Goal: Feedback & Contribution: Leave review/rating

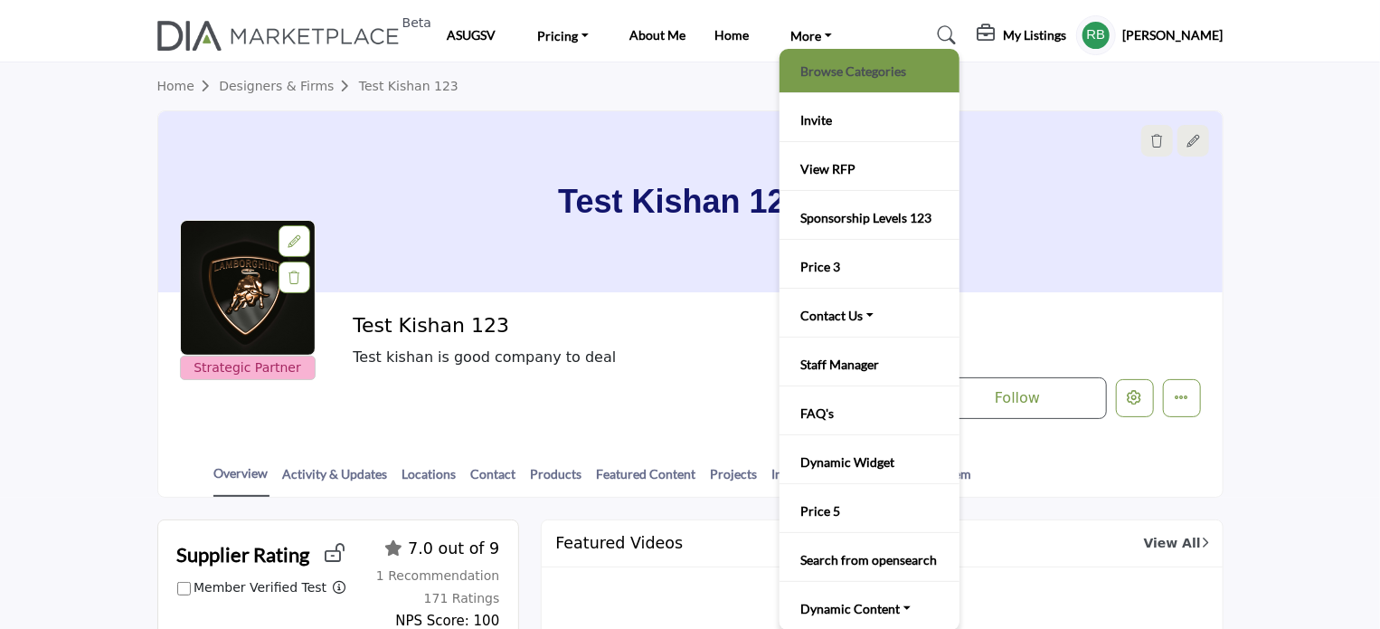
click at [836, 71] on link "Browse Categories" at bounding box center [870, 70] width 162 height 25
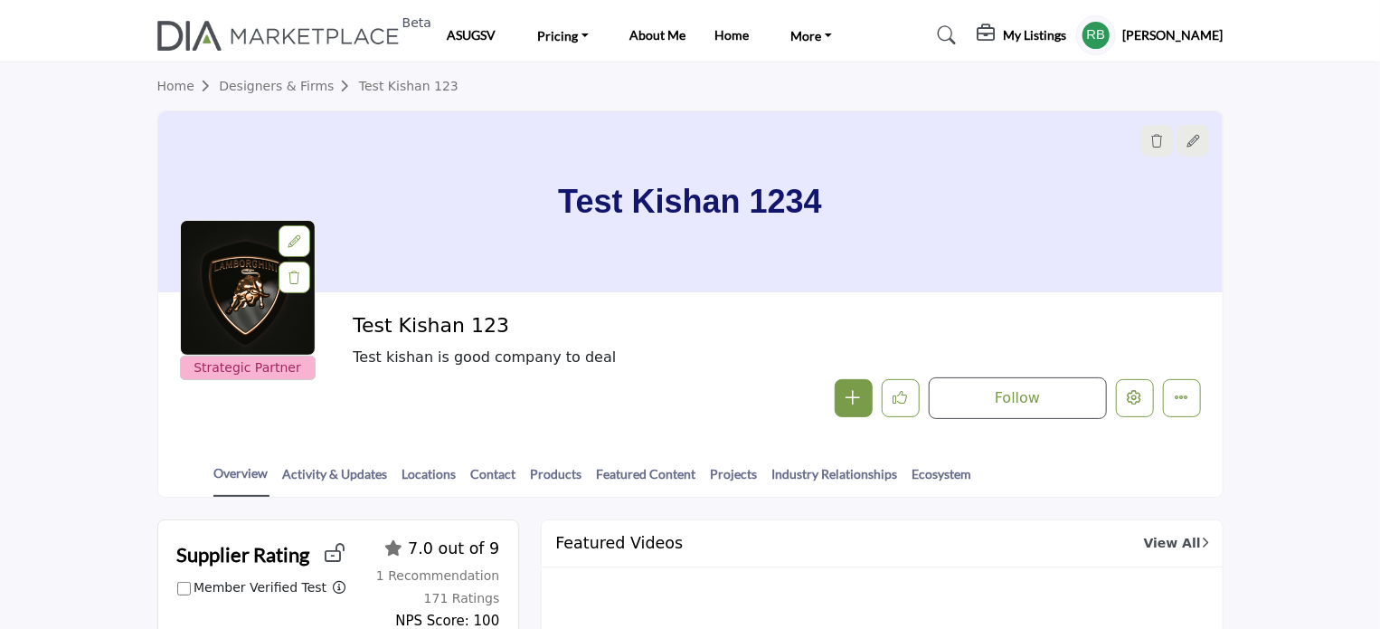
click at [317, 35] on img at bounding box center [283, 36] width 252 height 30
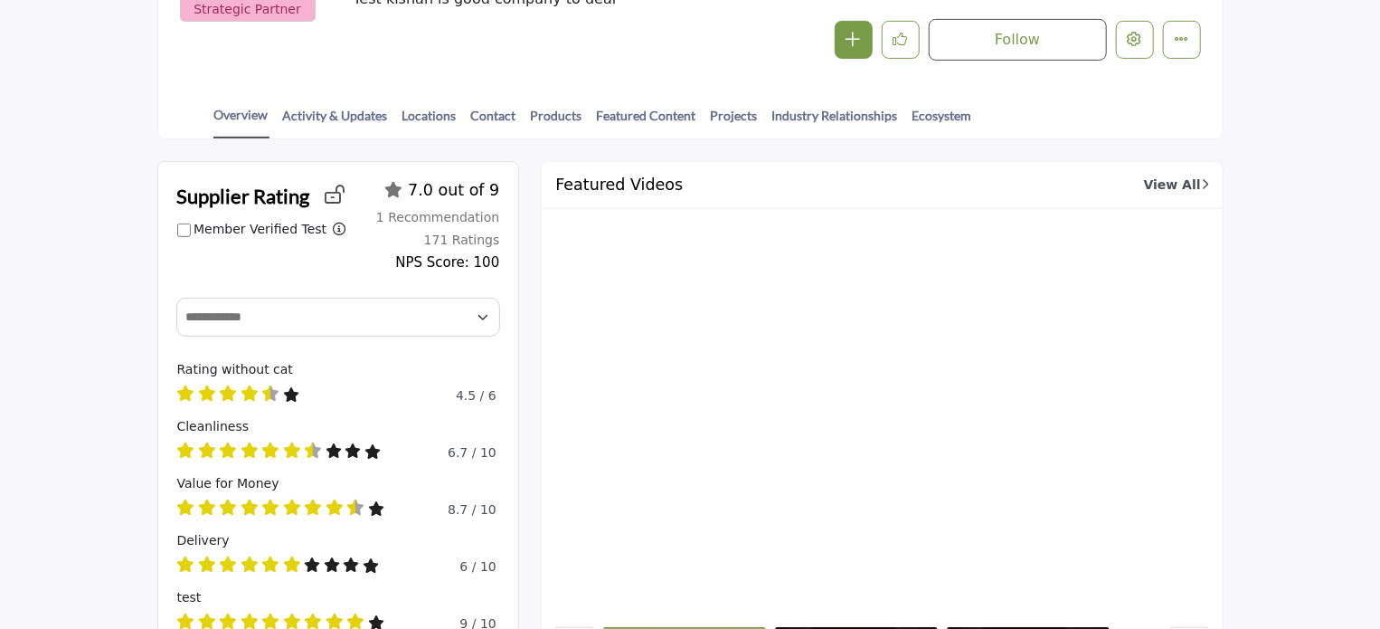
scroll to position [362, 0]
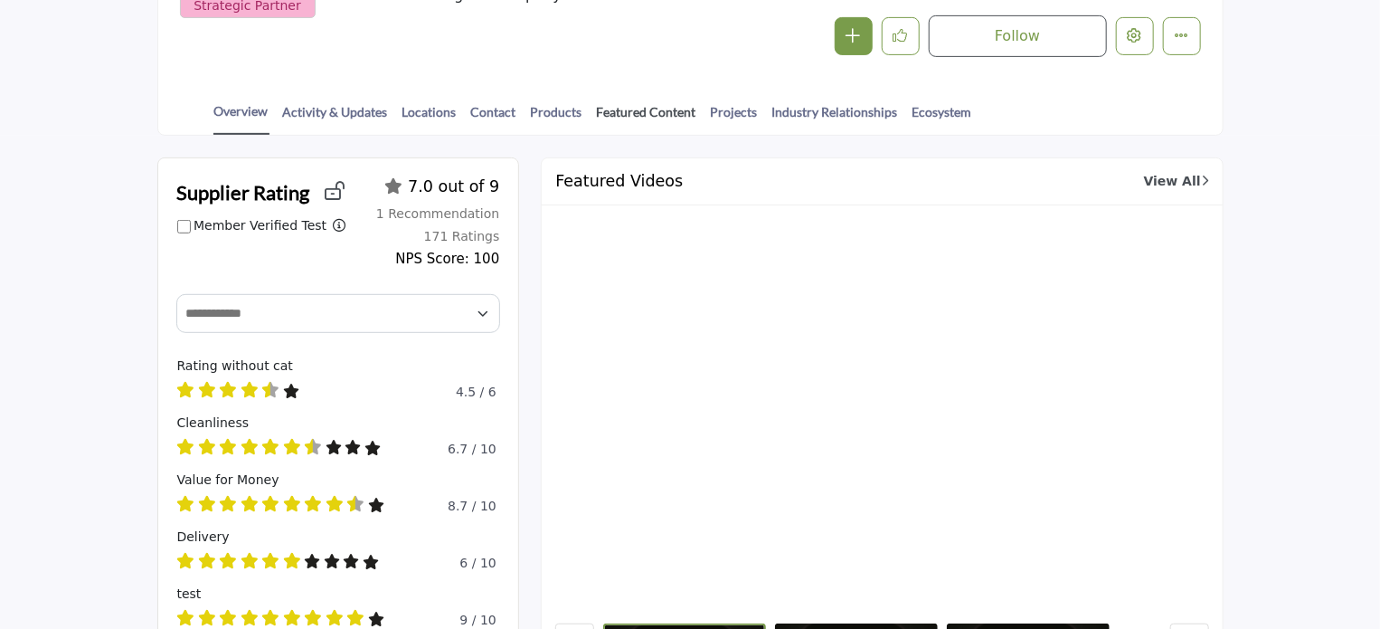
click at [637, 106] on link "Featured Content" at bounding box center [646, 118] width 101 height 32
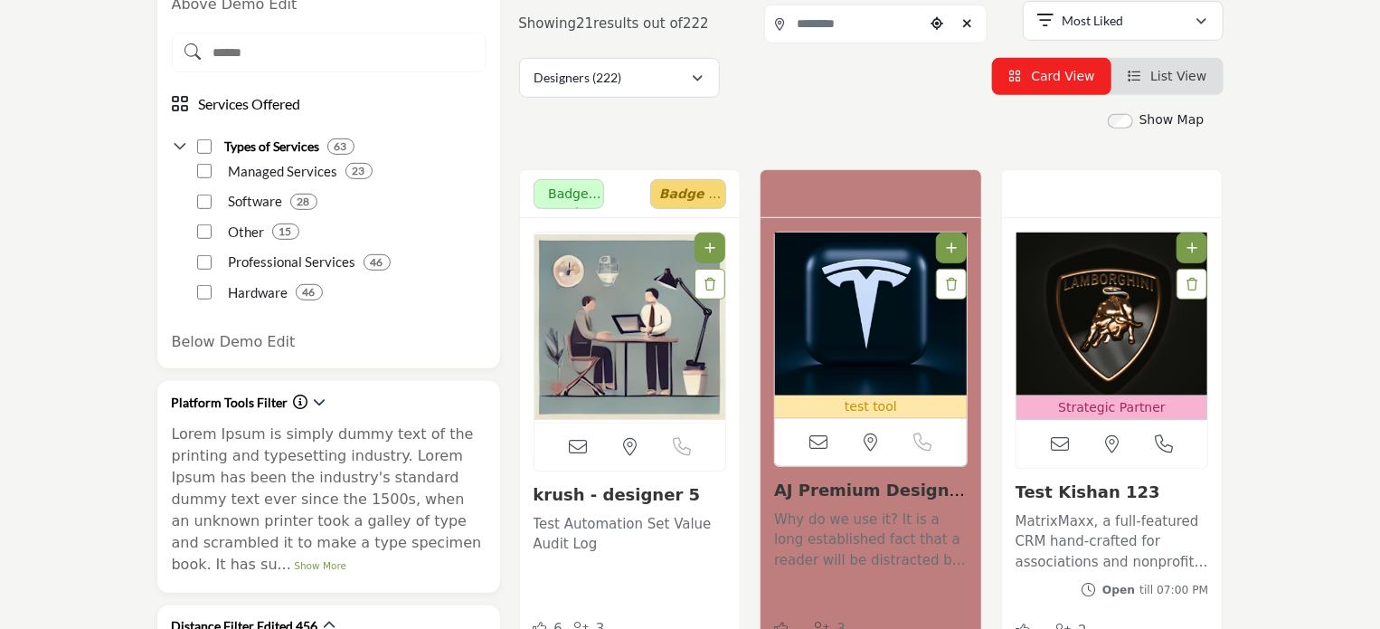
scroll to position [362, 0]
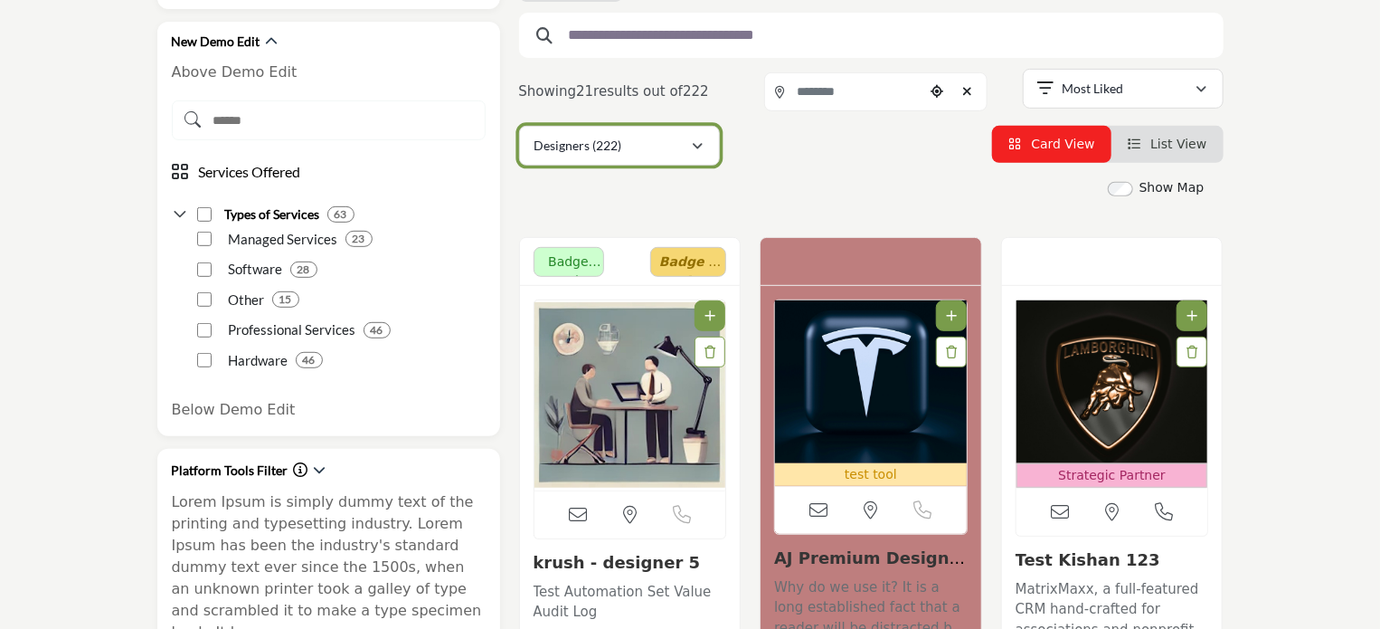
click at [701, 144] on icon "button" at bounding box center [698, 146] width 11 height 13
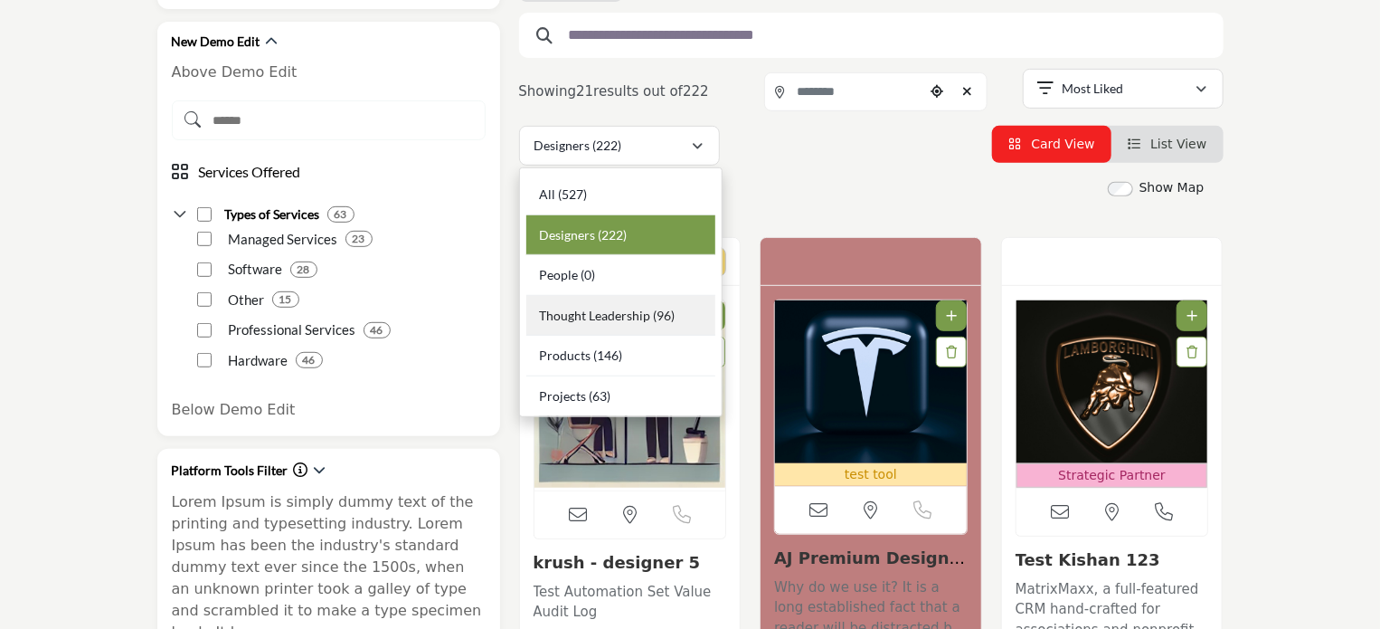
click at [614, 310] on span "Thought Leadership" at bounding box center [594, 315] width 111 height 15
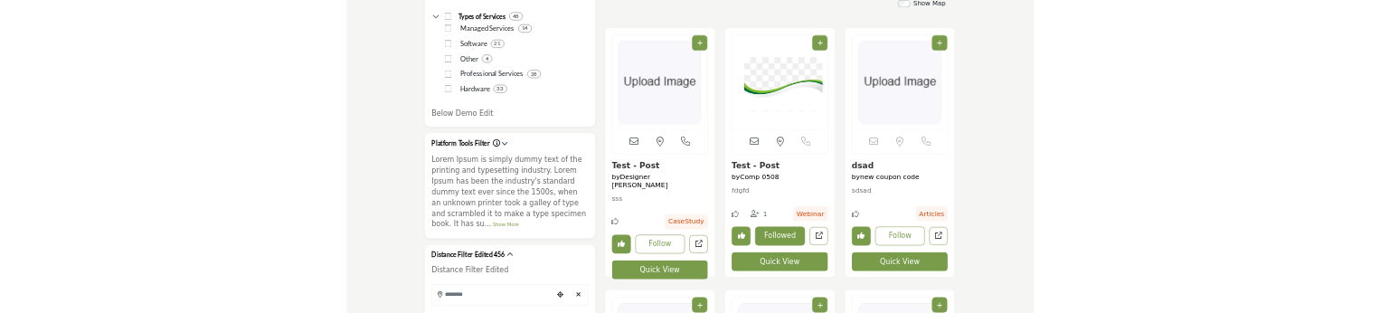
scroll to position [633, 0]
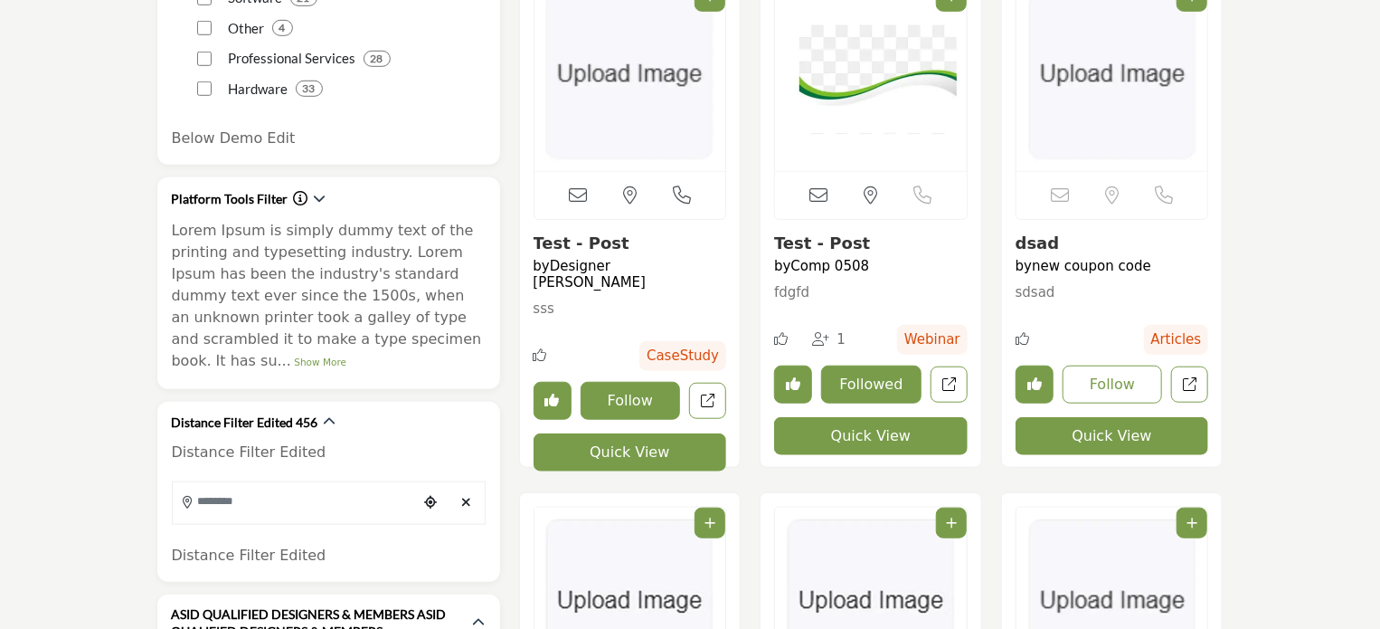
click at [640, 384] on button "Follow" at bounding box center [631, 401] width 100 height 38
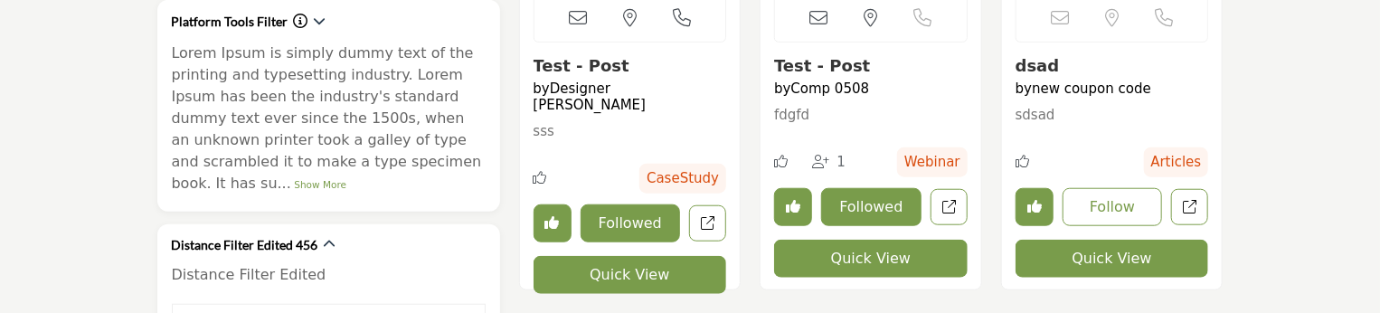
scroll to position [814, 0]
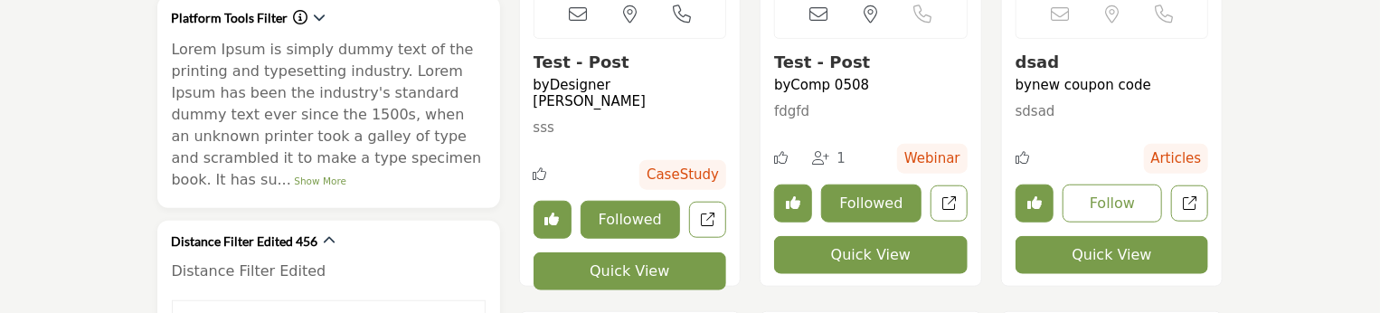
click at [553, 212] on icon "Unlike Resources" at bounding box center [552, 219] width 14 height 14
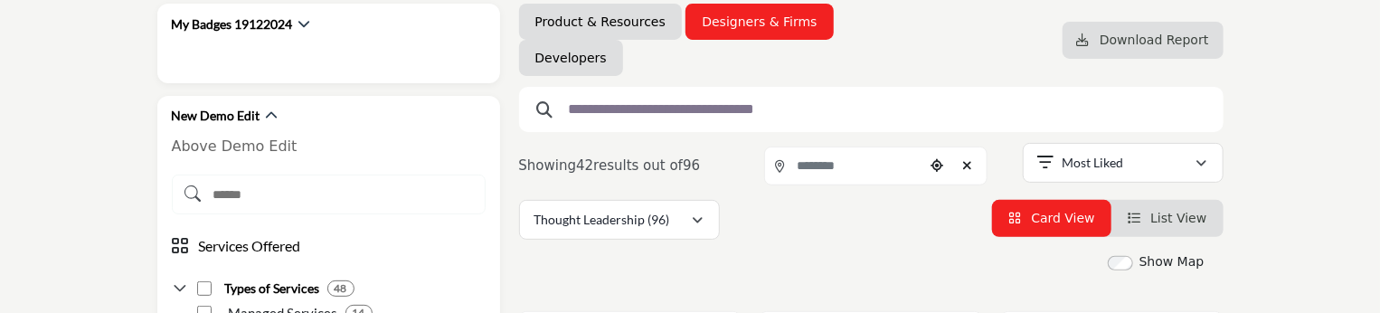
scroll to position [271, 0]
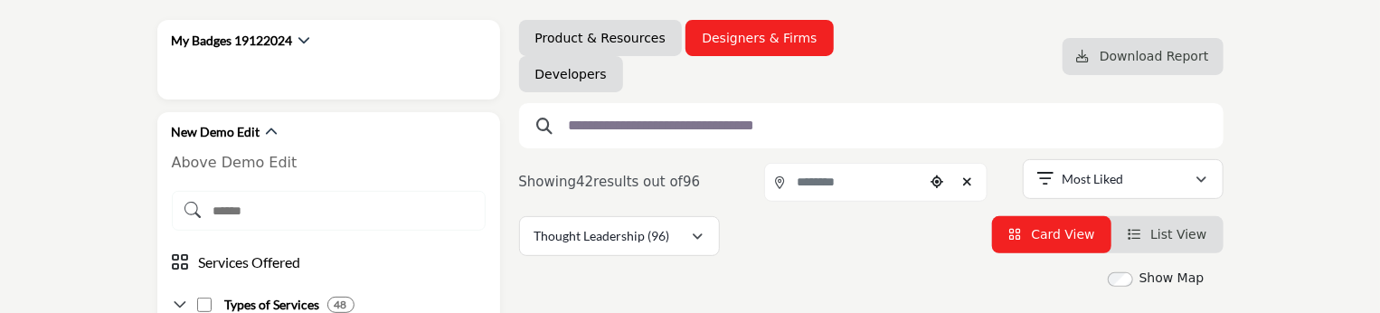
click at [1167, 234] on span "List View" at bounding box center [1178, 234] width 56 height 14
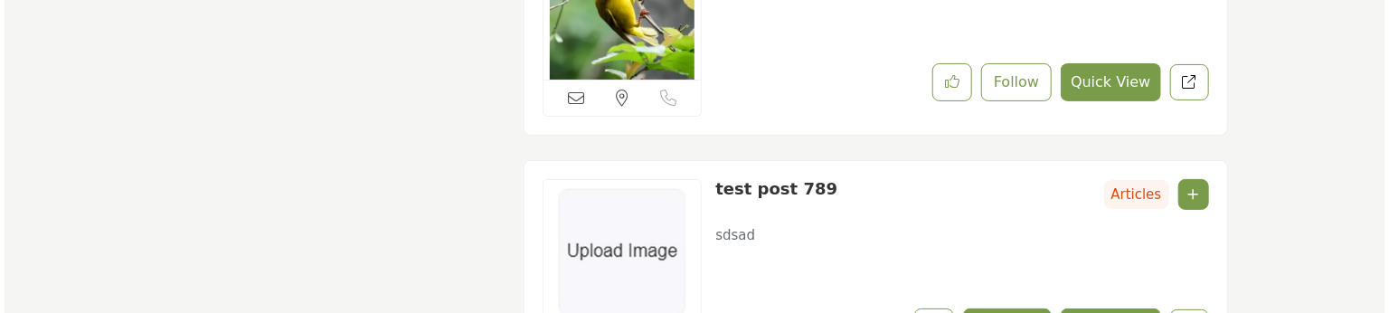
scroll to position [7313, 0]
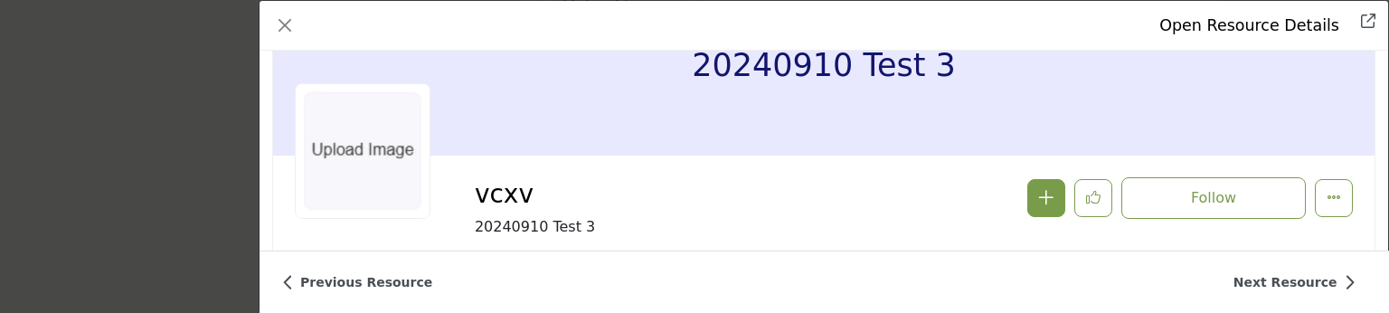
scroll to position [90, 0]
click at [1335, 198] on button "More Options" at bounding box center [1334, 197] width 38 height 38
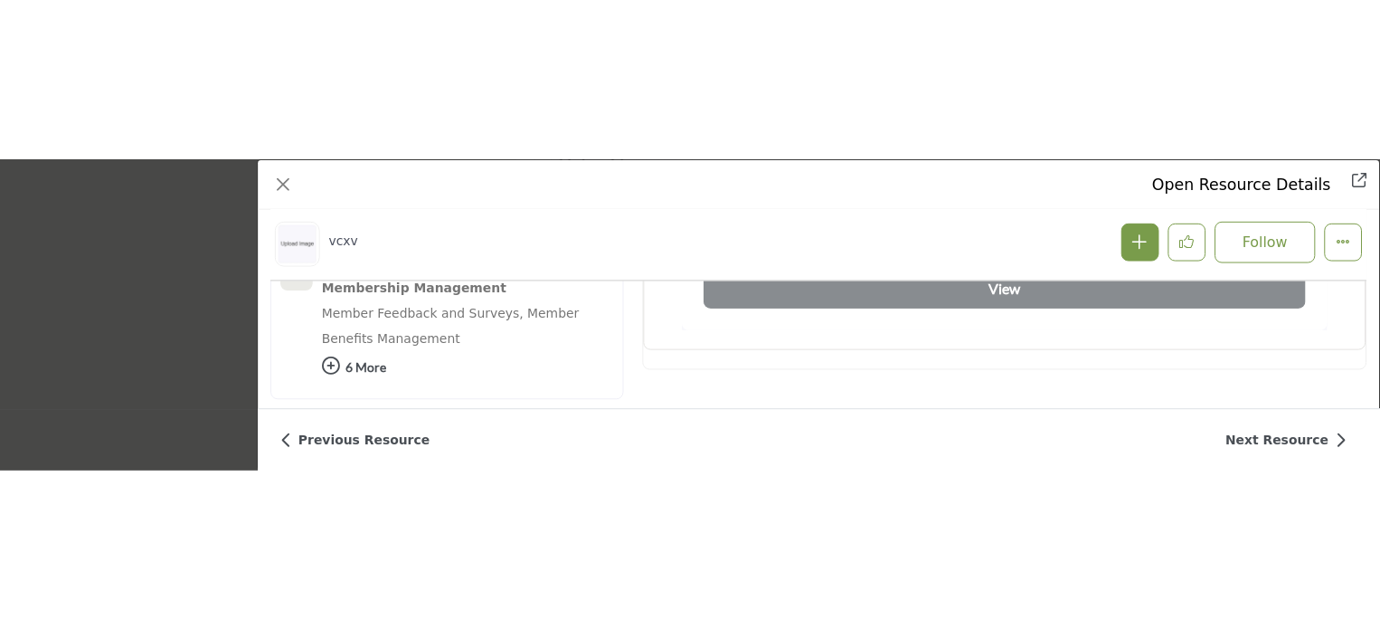
scroll to position [987, 0]
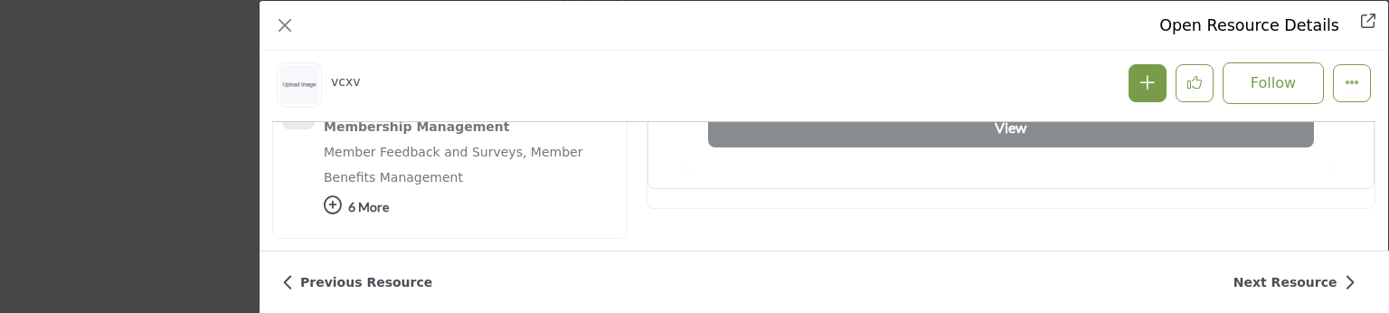
click at [203, 194] on div "Open Resource Details vcxv Follow Recommend" at bounding box center [694, 156] width 1389 height 313
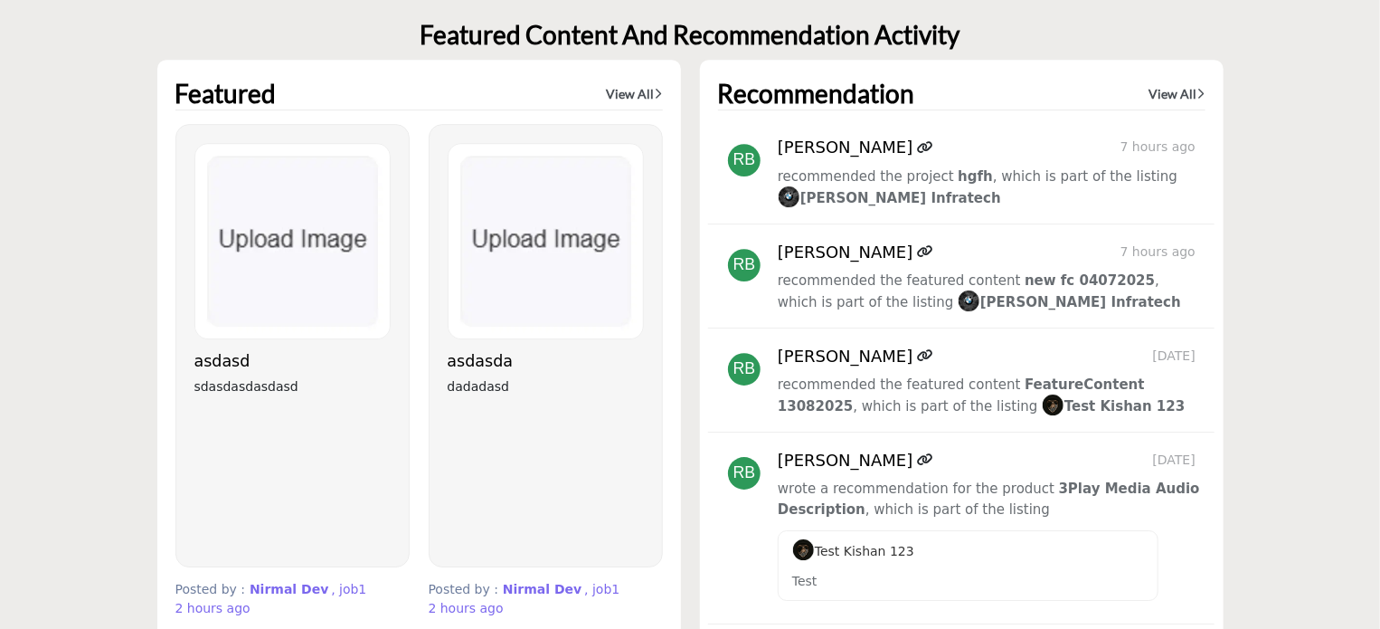
scroll to position [6422, 0]
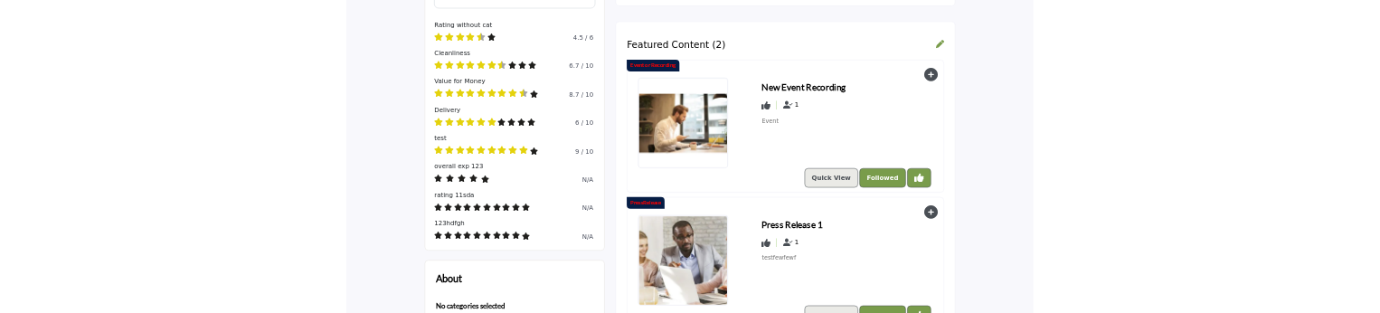
scroll to position [661, 0]
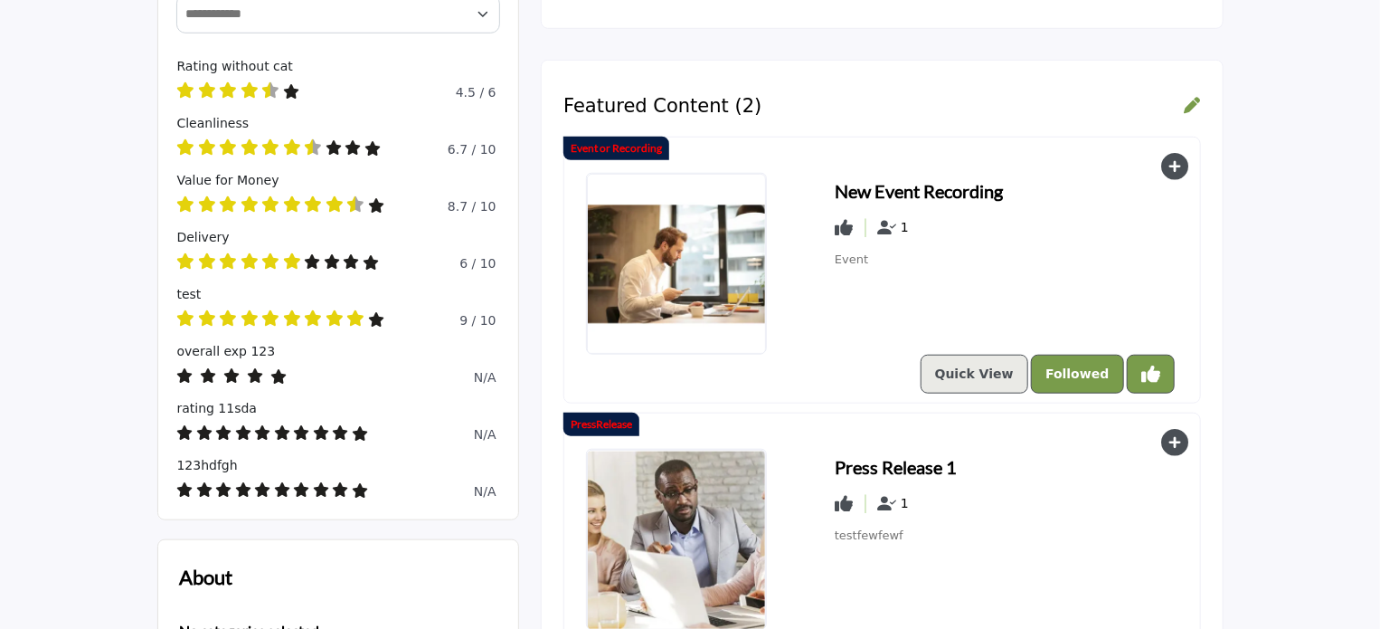
click at [1147, 365] on icon "Unlike Resources" at bounding box center [1150, 374] width 19 height 19
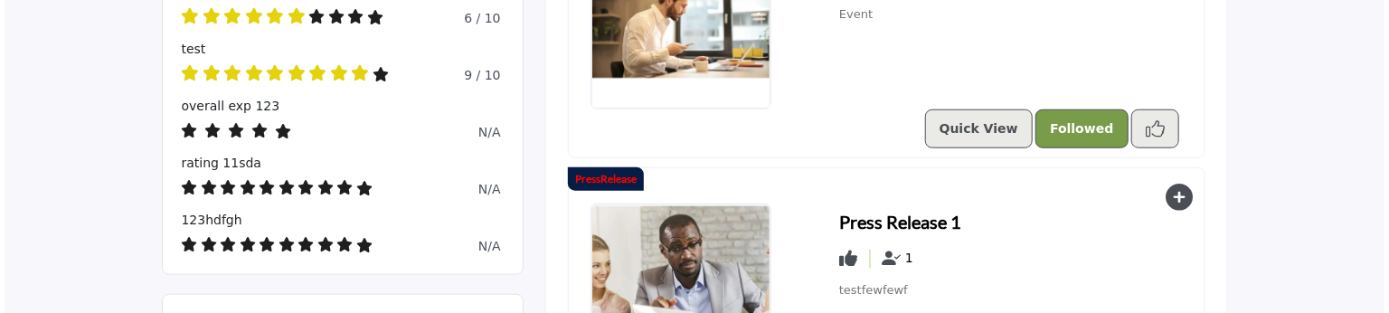
scroll to position [933, 0]
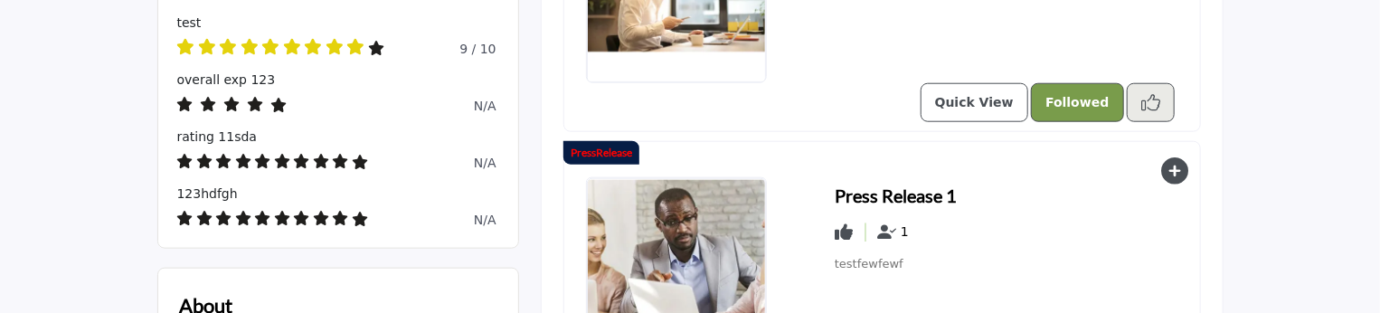
click at [973, 99] on p "Quick View" at bounding box center [974, 102] width 79 height 19
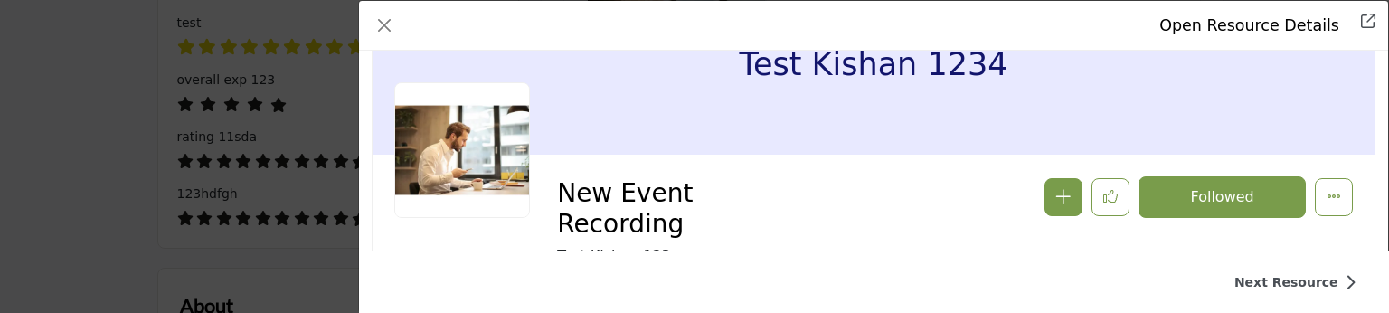
scroll to position [181, 0]
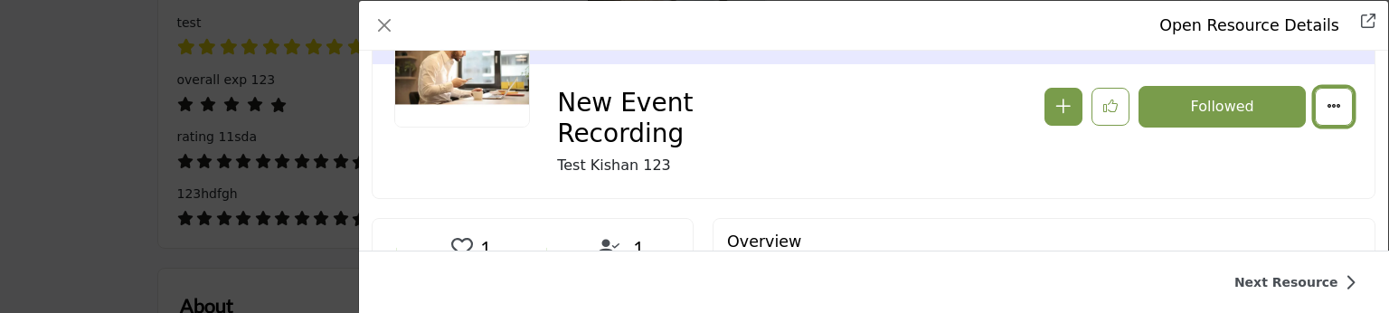
click at [1327, 104] on icon "More Options" at bounding box center [1334, 106] width 14 height 14
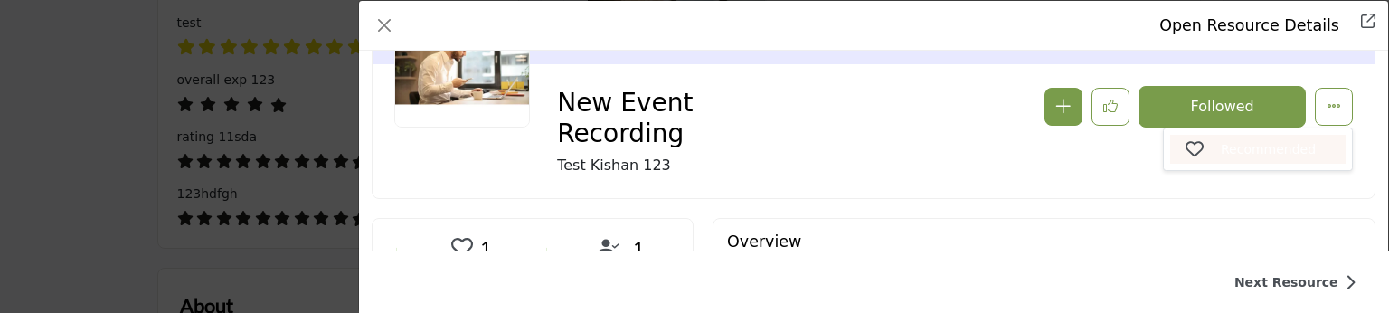
click at [1222, 147] on p "Recommended" at bounding box center [1268, 149] width 95 height 19
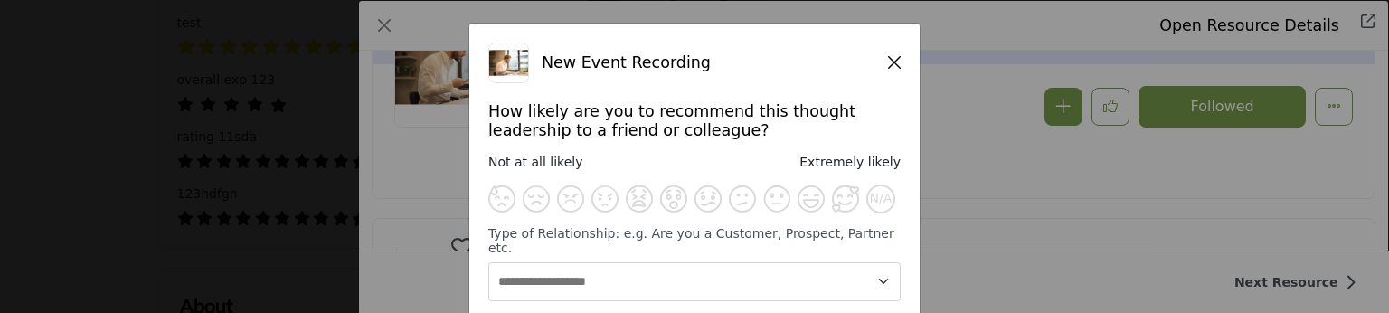
click at [891, 59] on icon "Close" at bounding box center [894, 62] width 13 height 14
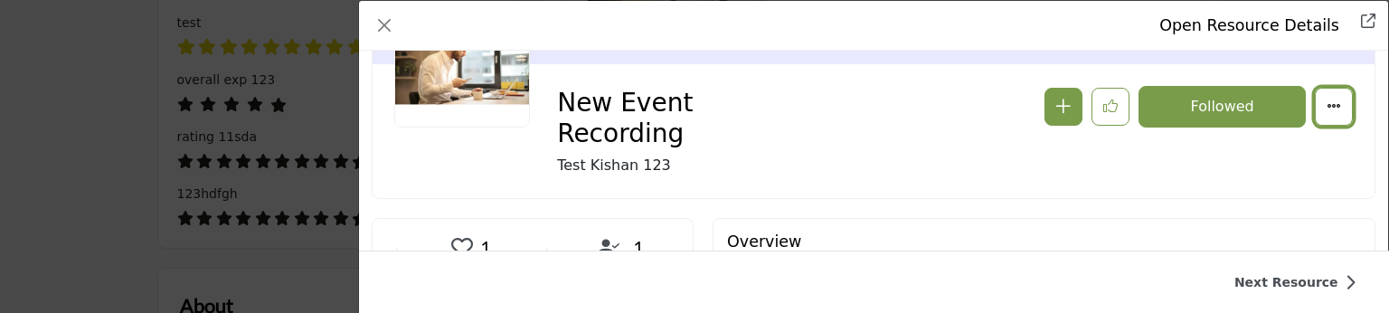
click at [1328, 118] on button "More Options" at bounding box center [1334, 107] width 38 height 38
click at [967, 202] on div "Test Kishan 1234 New Event Recording Test Kishan 123 Recommended" at bounding box center [874, 50] width 1023 height 336
click at [1183, 108] on button "Followed" at bounding box center [1222, 107] width 167 height 42
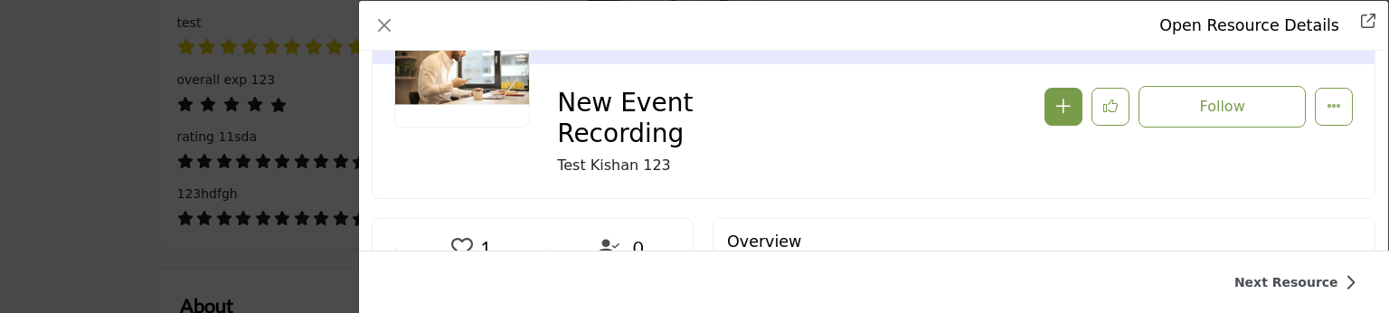
click at [137, 156] on div "Open Resource Details New Event Recording Follow Followed Recommended 0" at bounding box center [694, 156] width 1389 height 313
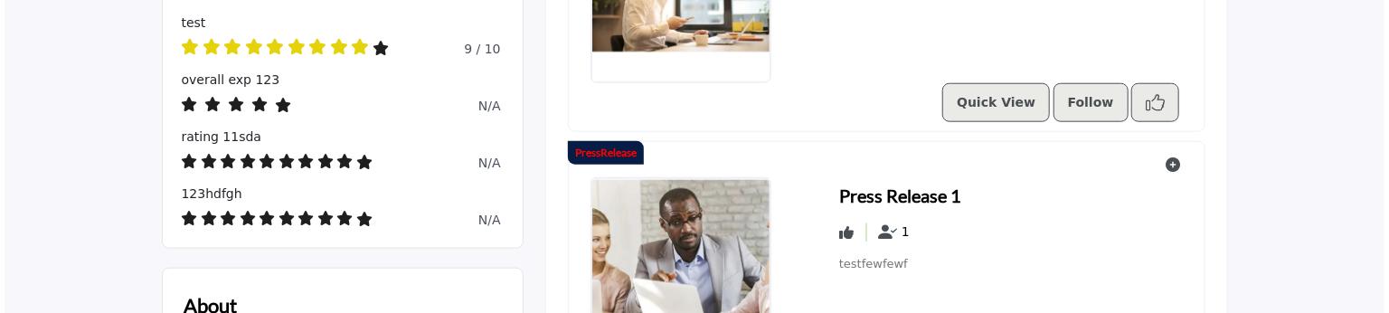
scroll to position [933, 0]
click at [1150, 103] on icon "Like Resources" at bounding box center [1150, 102] width 19 height 19
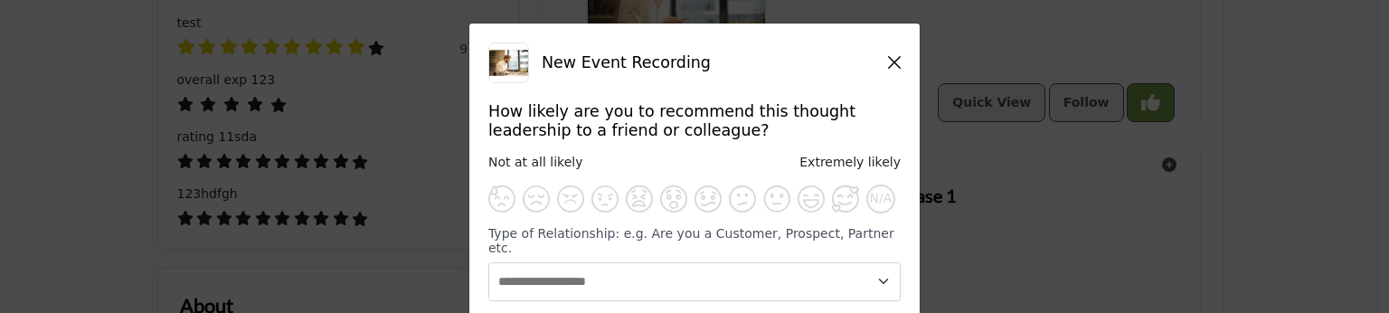
scroll to position [90, 0]
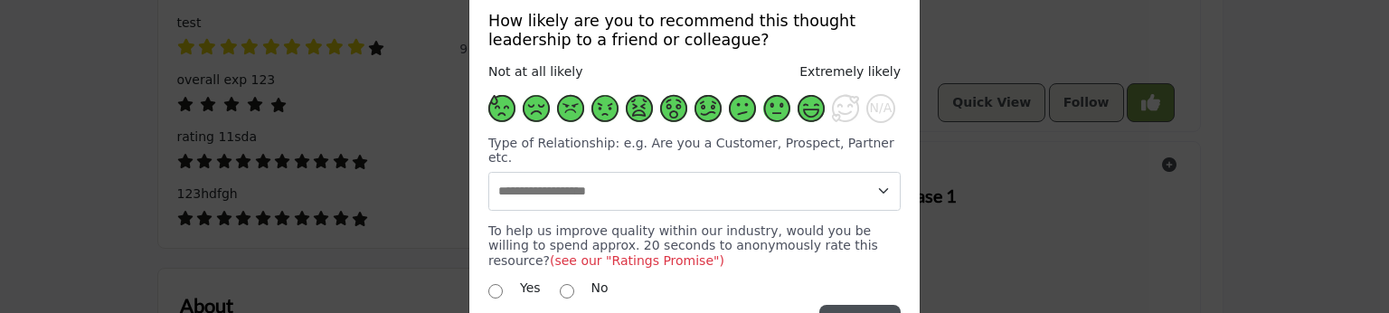
click at [798, 110] on span "Supplier Rating and Recommendation Modal" at bounding box center [811, 108] width 27 height 27
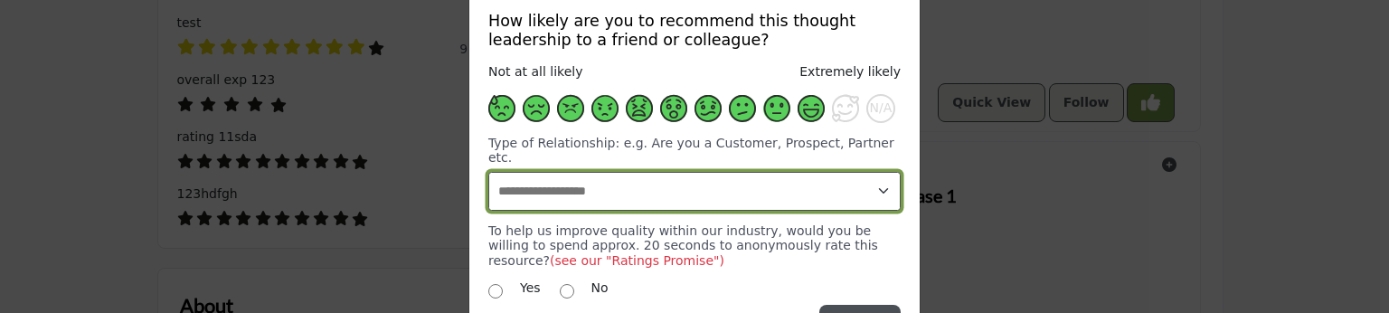
click at [705, 188] on select "**********" at bounding box center [694, 191] width 412 height 39
select select "**********"
click at [488, 172] on select "**********" at bounding box center [694, 191] width 412 height 39
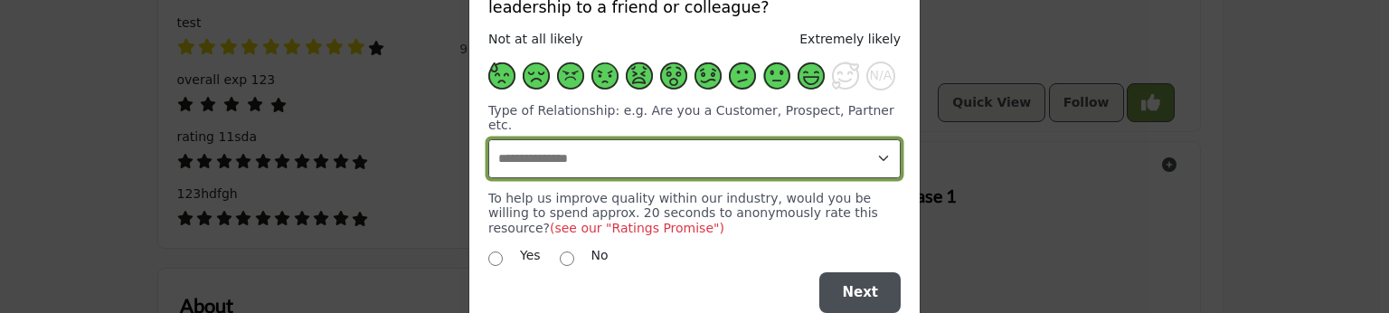
scroll to position [137, 0]
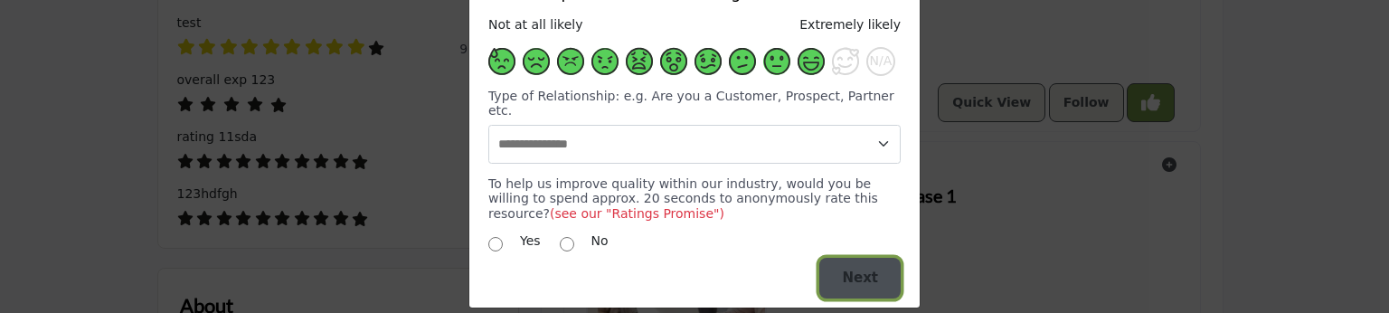
click at [872, 270] on span "Next" at bounding box center [860, 278] width 36 height 16
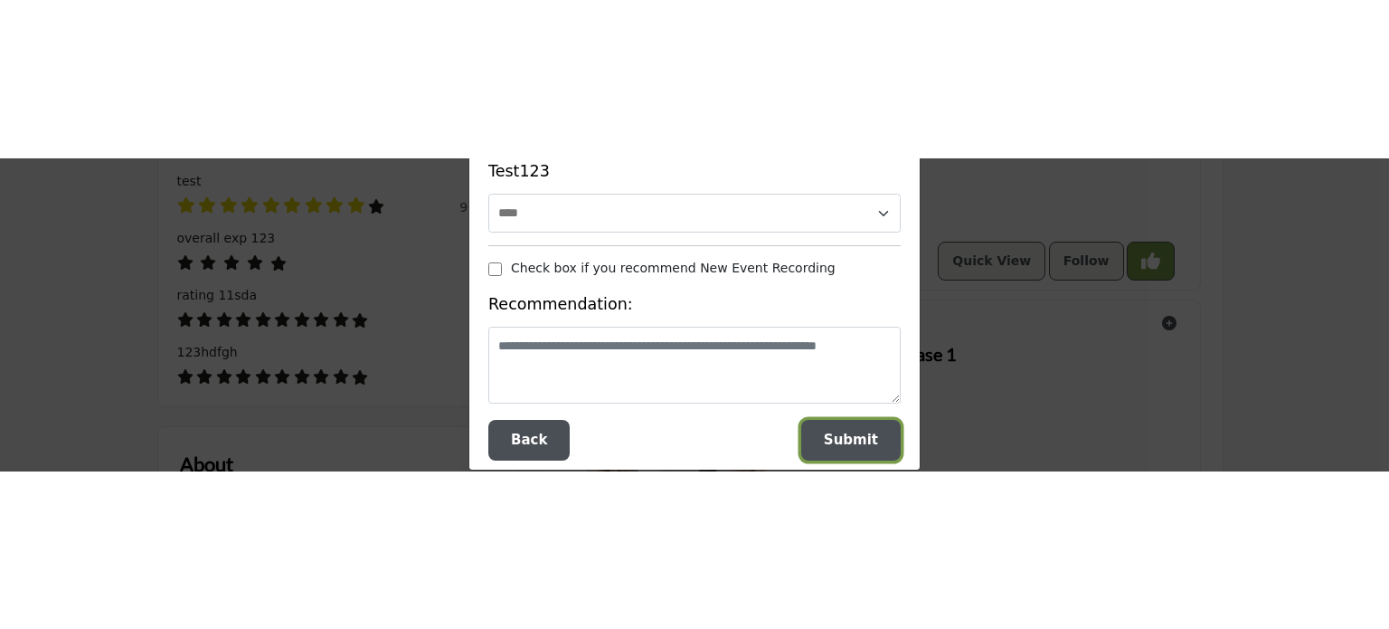
scroll to position [153, 0]
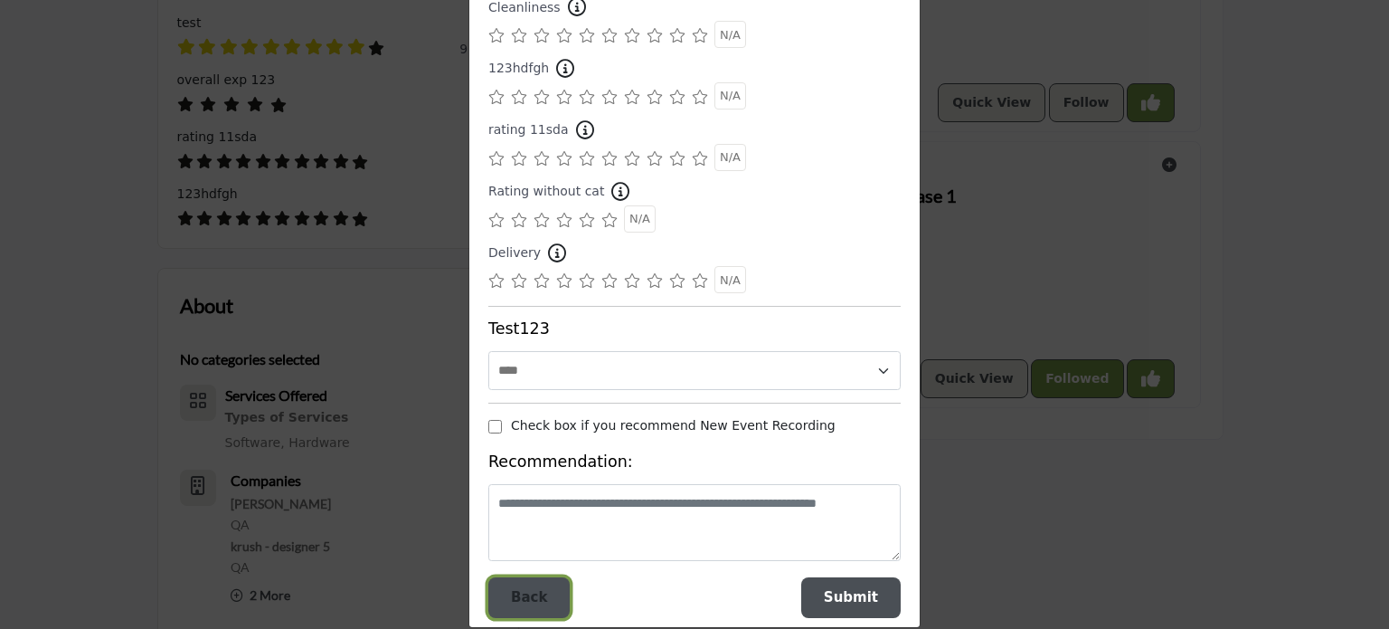
click at [535, 312] on span "Back" at bounding box center [529, 597] width 36 height 16
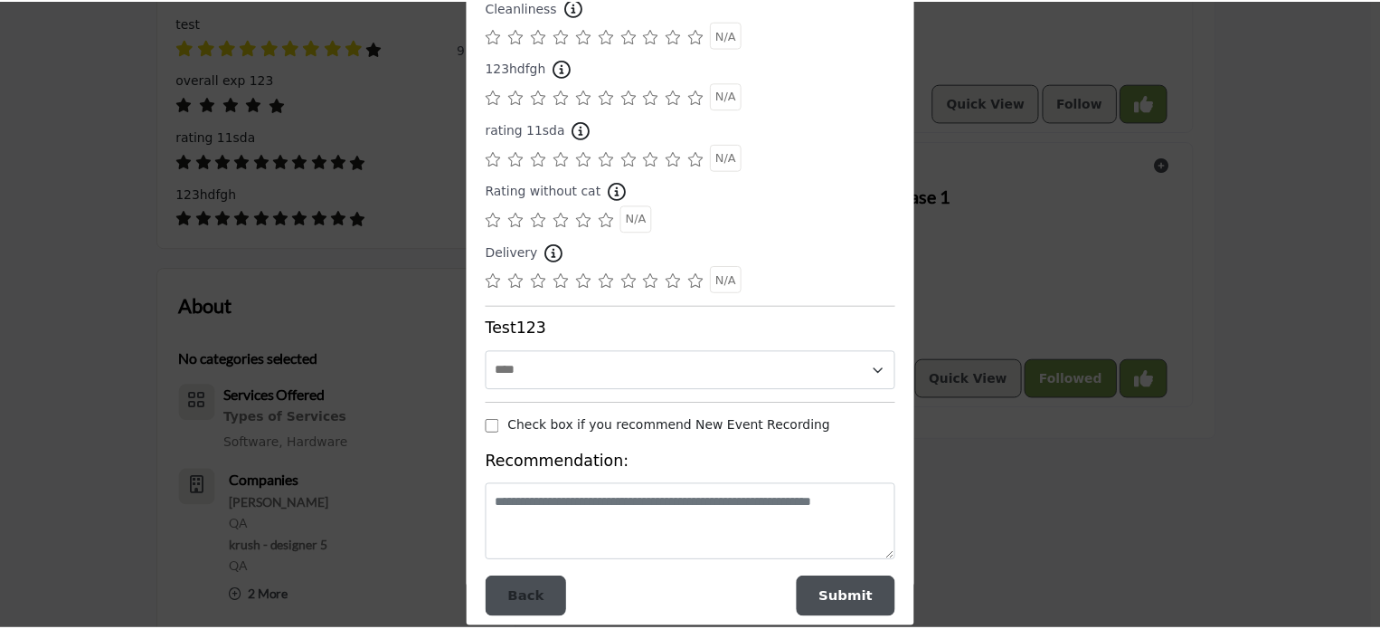
scroll to position [0, 0]
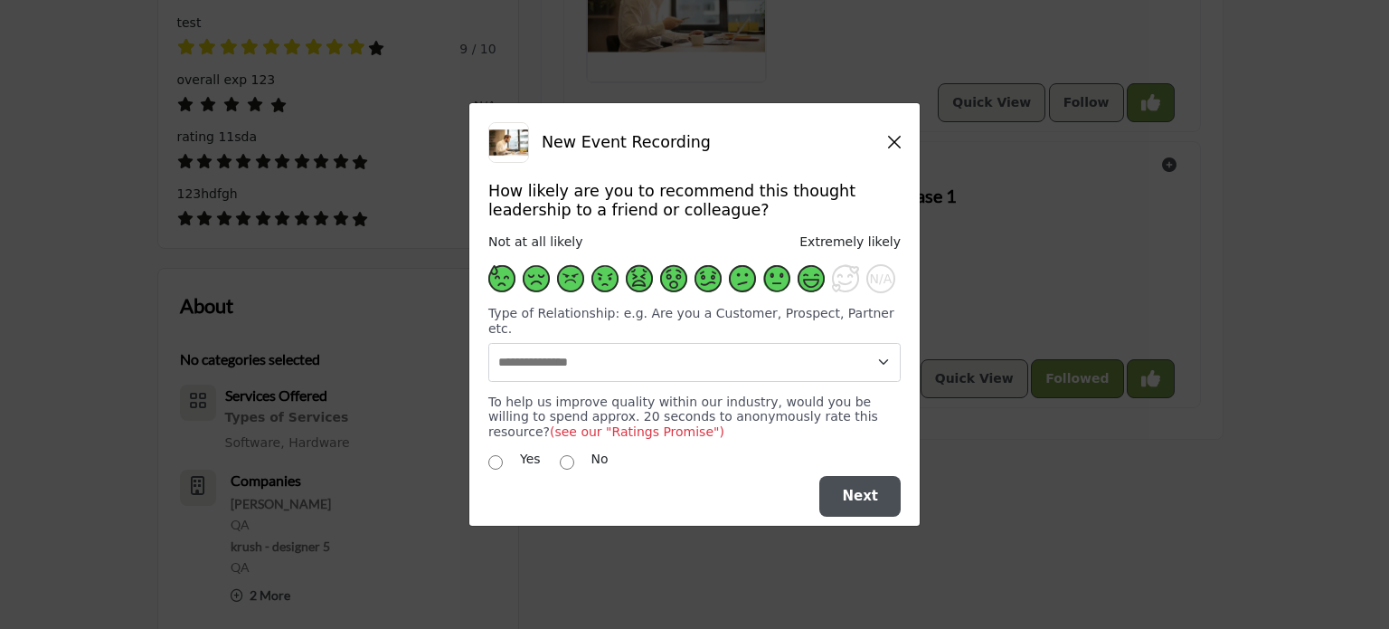
click at [890, 144] on h5 "Close" at bounding box center [894, 142] width 13 height 19
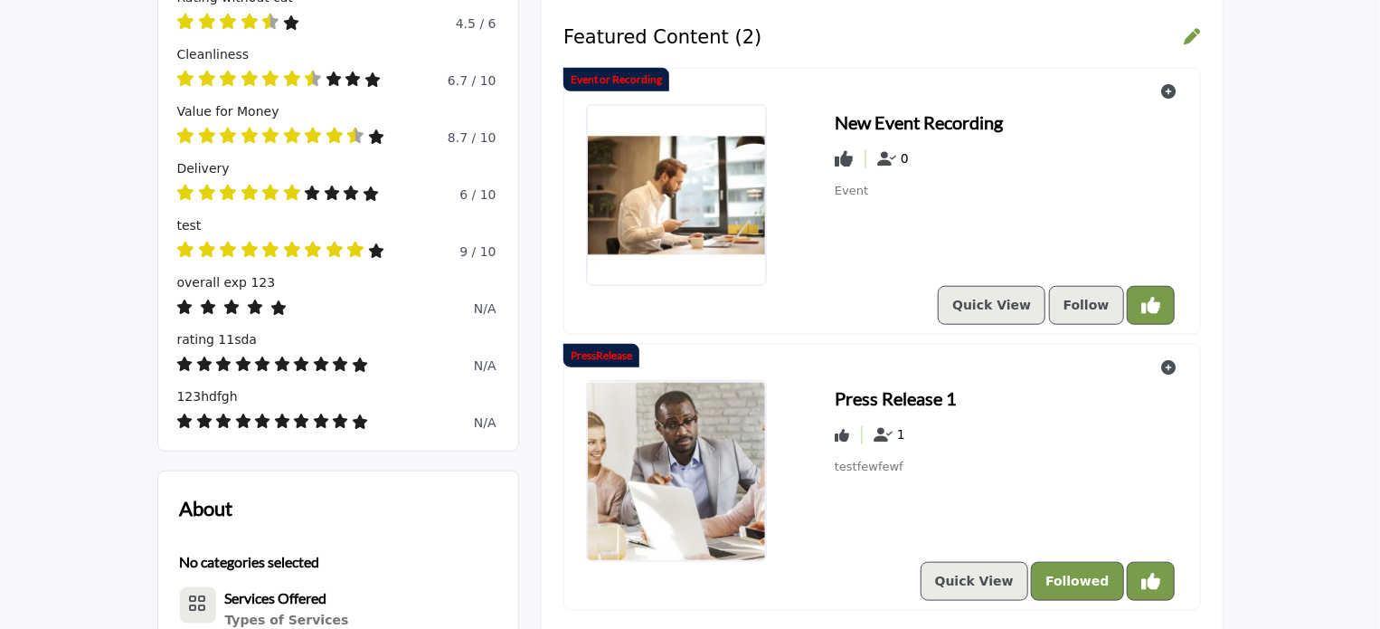
scroll to position [571, 0]
